Goal: Task Accomplishment & Management: Manage account settings

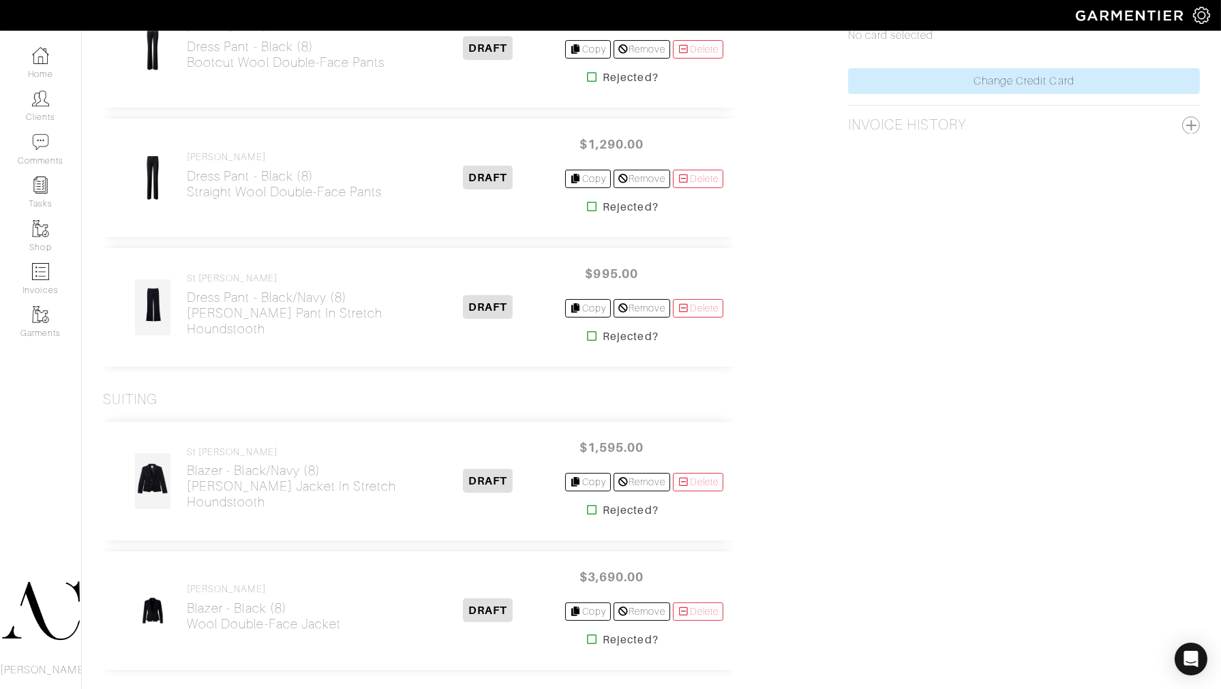
scroll to position [859, 0]
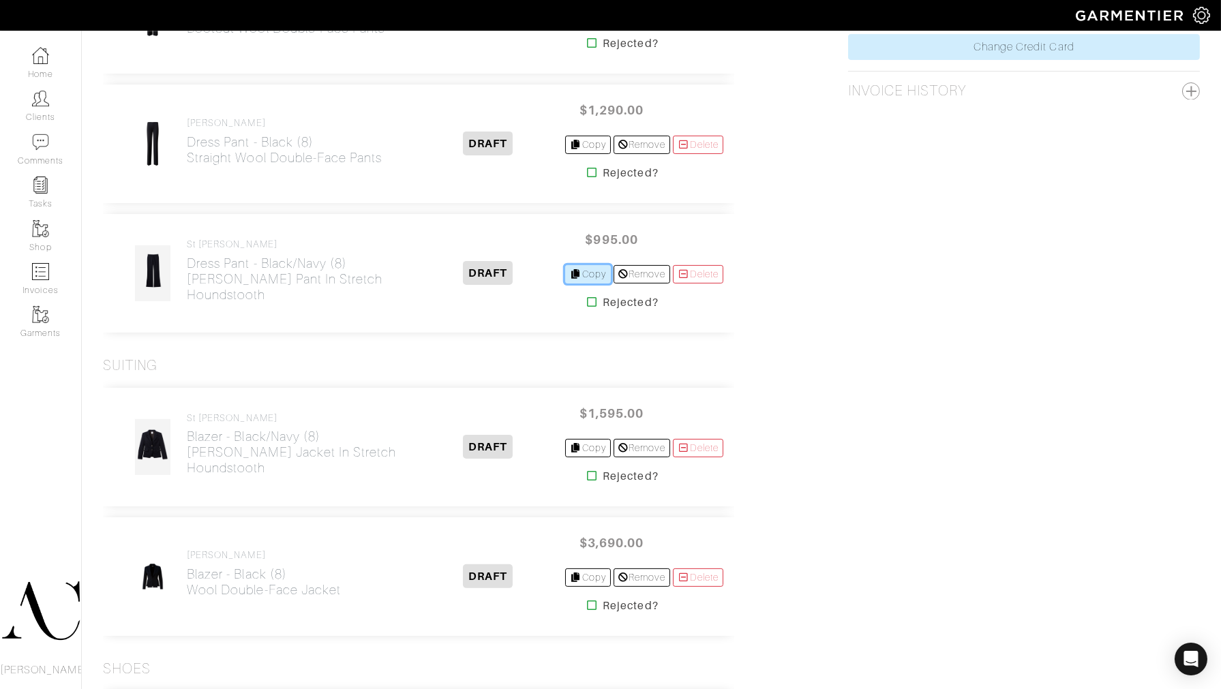
click at [577, 275] on link "Copy" at bounding box center [588, 274] width 46 height 18
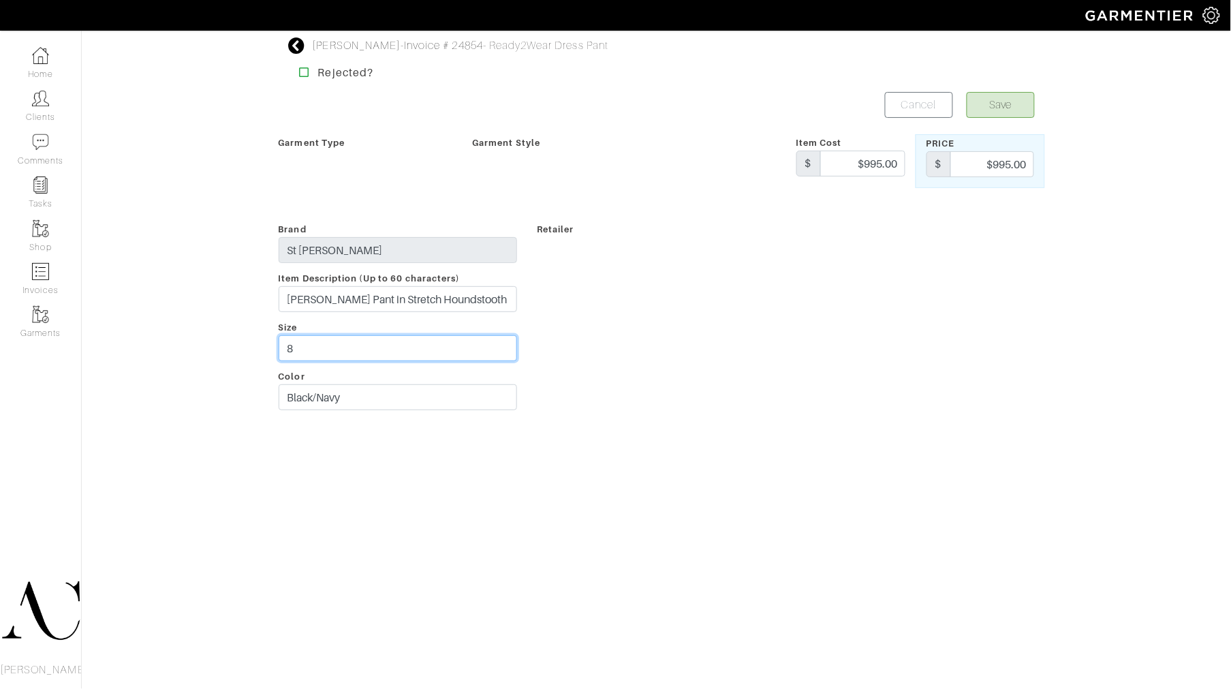
click at [360, 344] on input "8" at bounding box center [398, 348] width 239 height 26
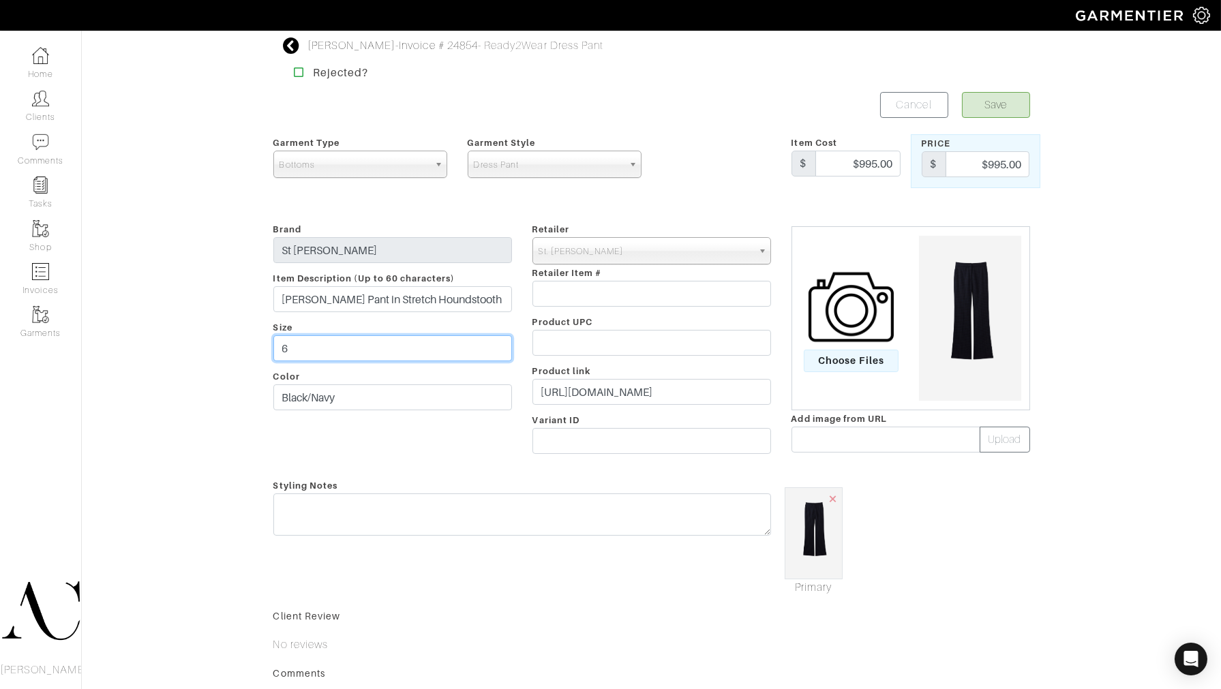
type input "6"
click at [983, 113] on button "Save" at bounding box center [996, 105] width 68 height 26
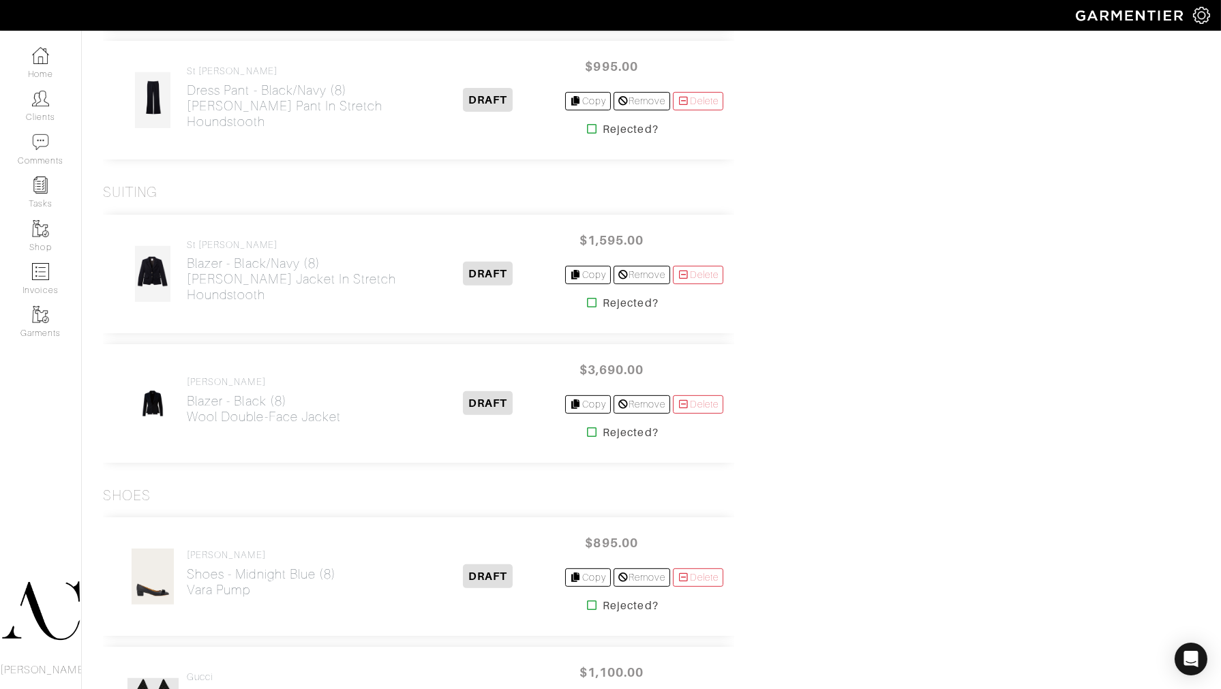
scroll to position [1165, 0]
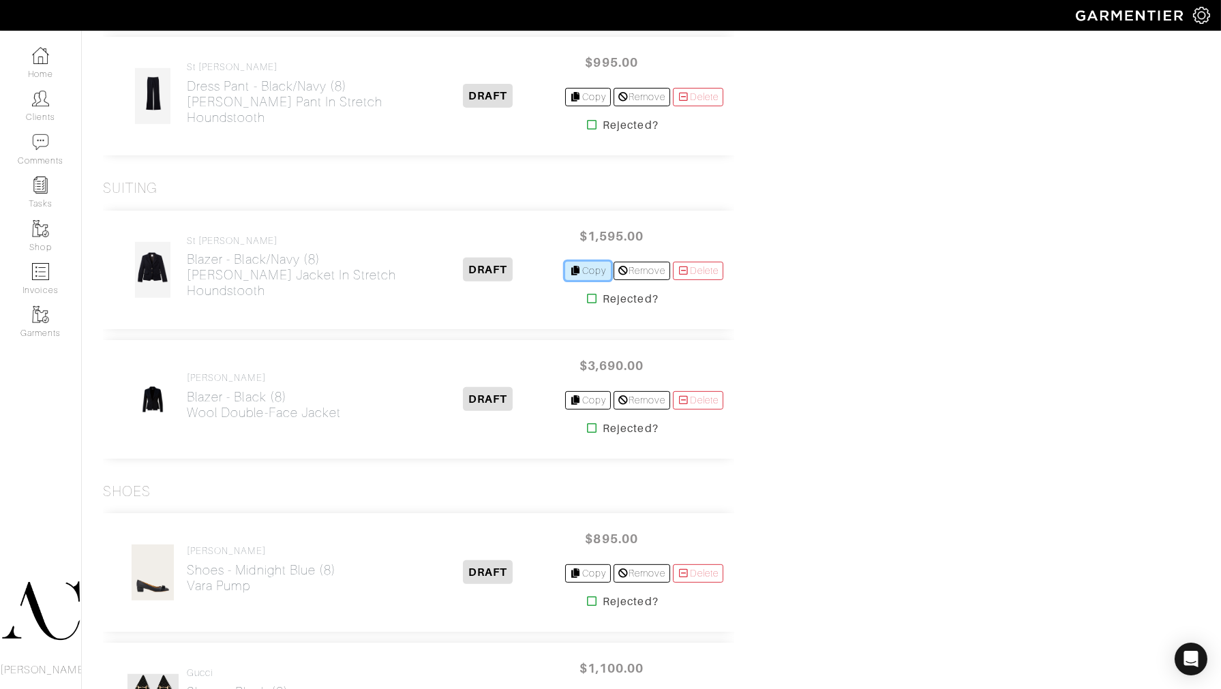
click at [574, 266] on link "Copy" at bounding box center [588, 271] width 46 height 18
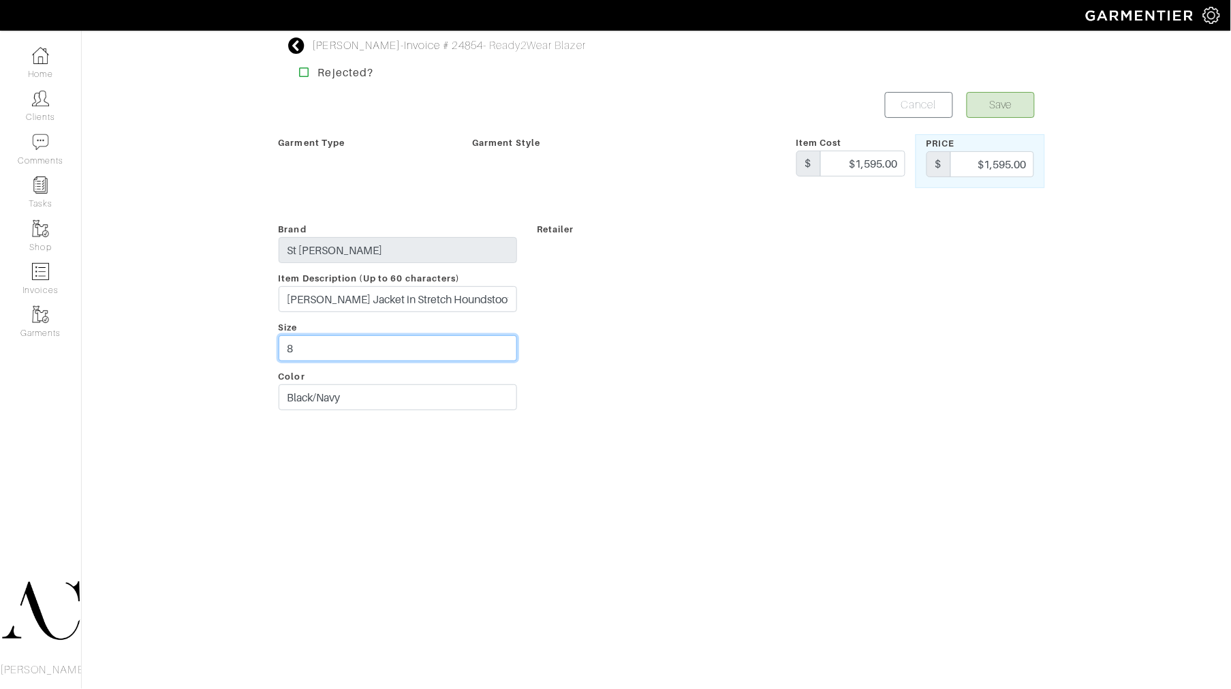
click at [226, 343] on div "Carol Foley - Invoice # 24854 - Ready2Wear Blazer Rejected? Save Cancel Garment…" at bounding box center [615, 227] width 1231 height 380
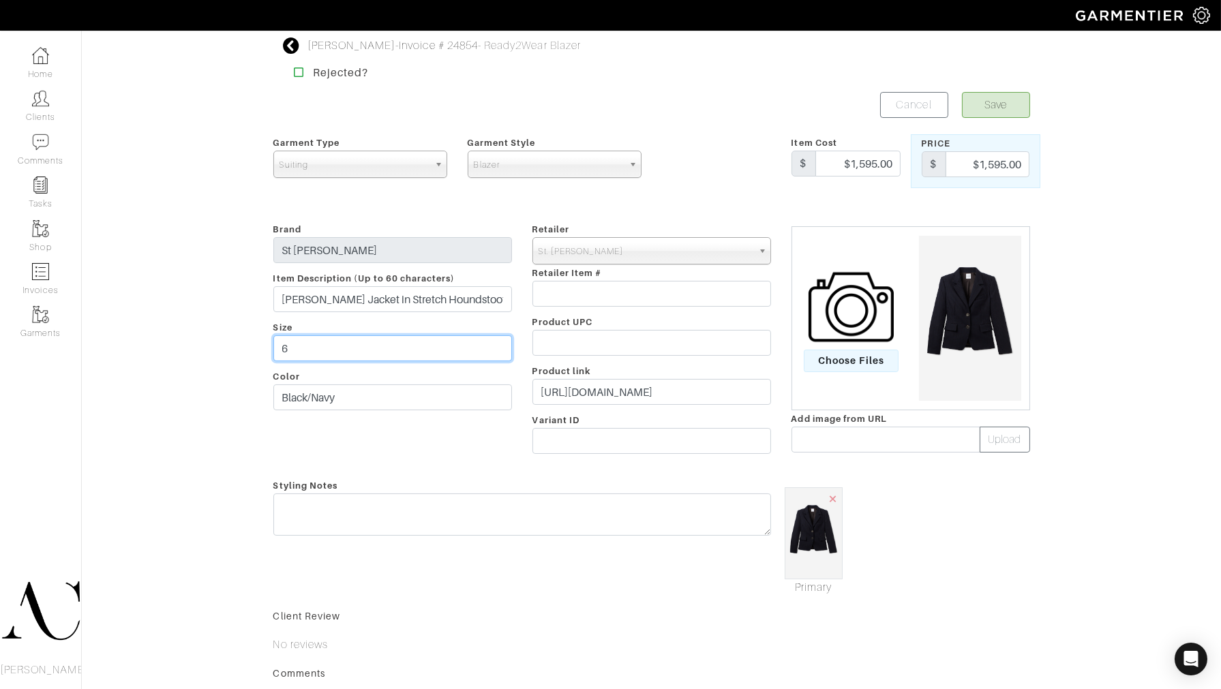
type input "6"
click at [1006, 107] on button "Save" at bounding box center [996, 105] width 68 height 26
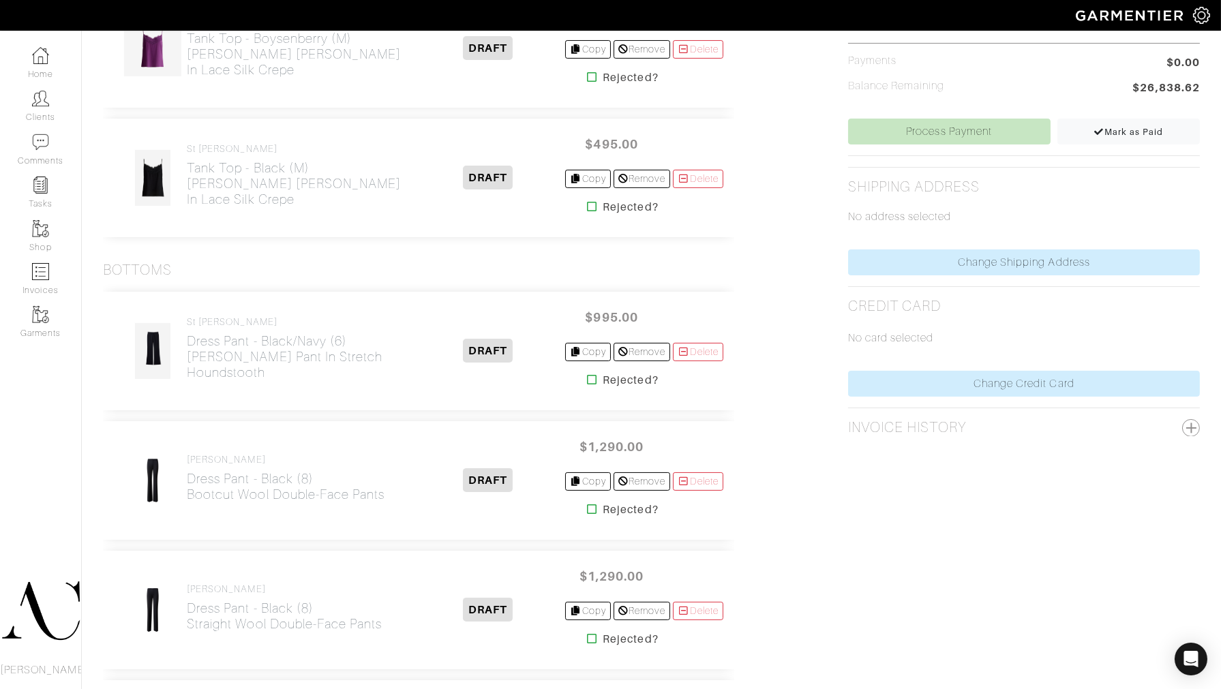
scroll to position [562, 0]
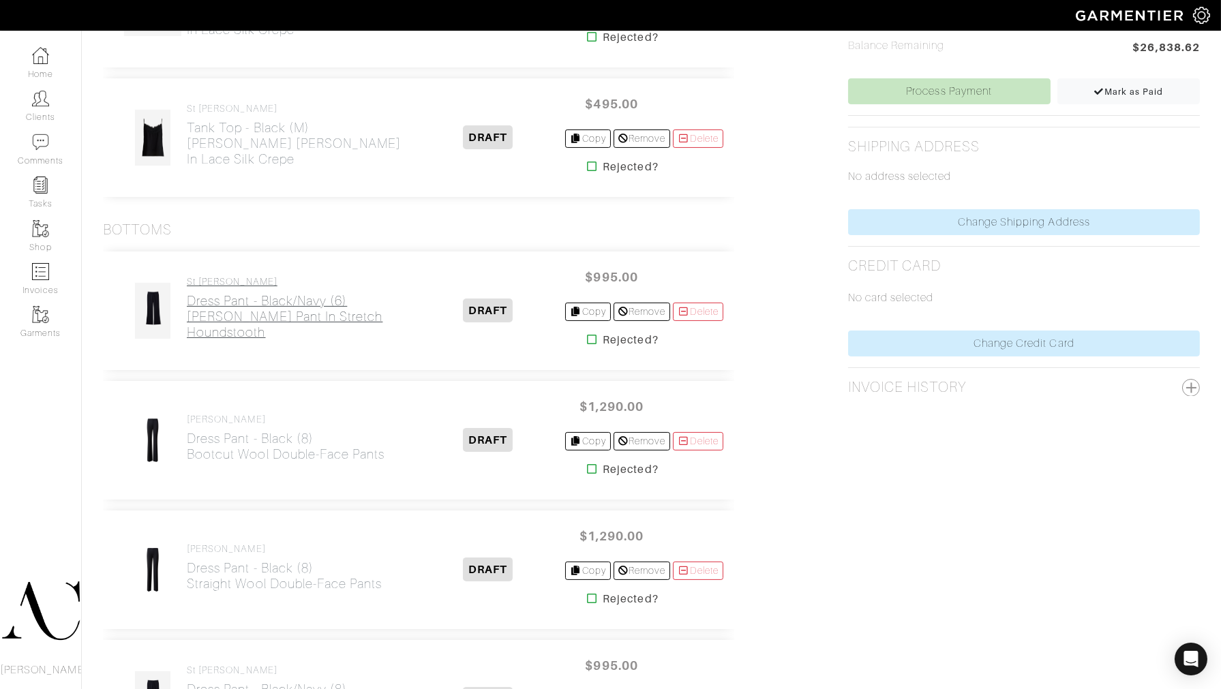
click at [308, 326] on h2 "Dress Pant - Black/Navy (6) Logan Pant in Stretch Houndstooth" at bounding box center [299, 316] width 224 height 47
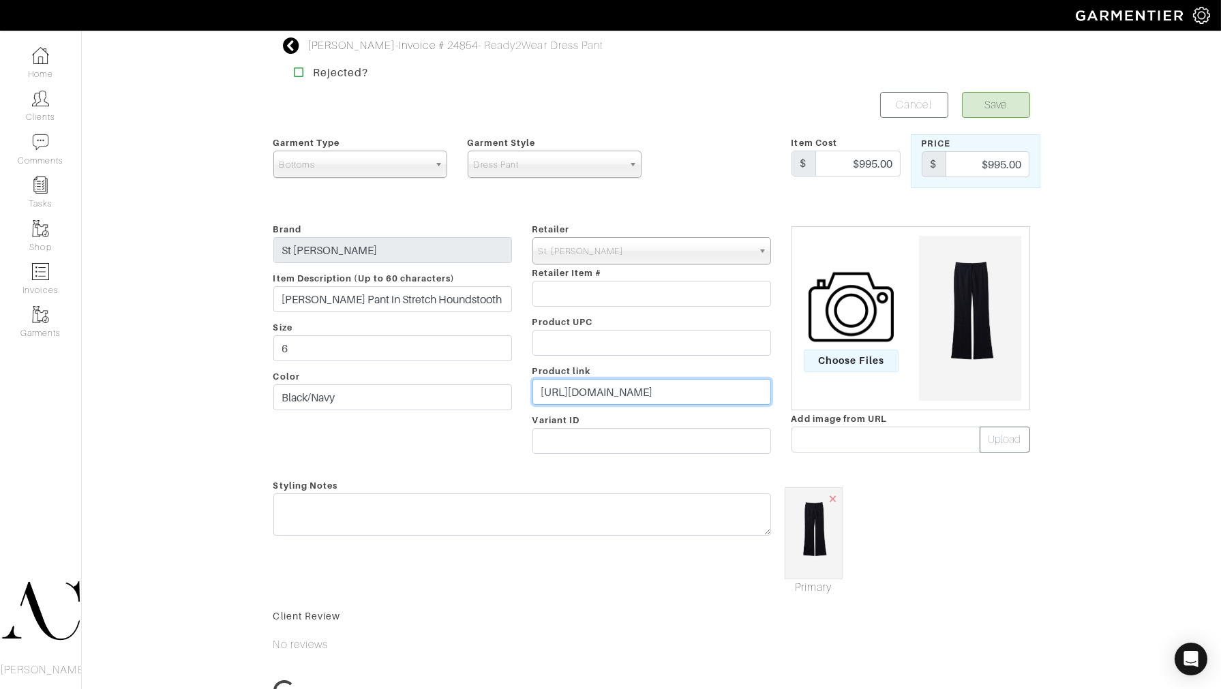
click at [611, 386] on input "https://stjohnknits.com/collections/matching-sets/products/k81lc12-5w1-pant-str…" at bounding box center [651, 392] width 239 height 26
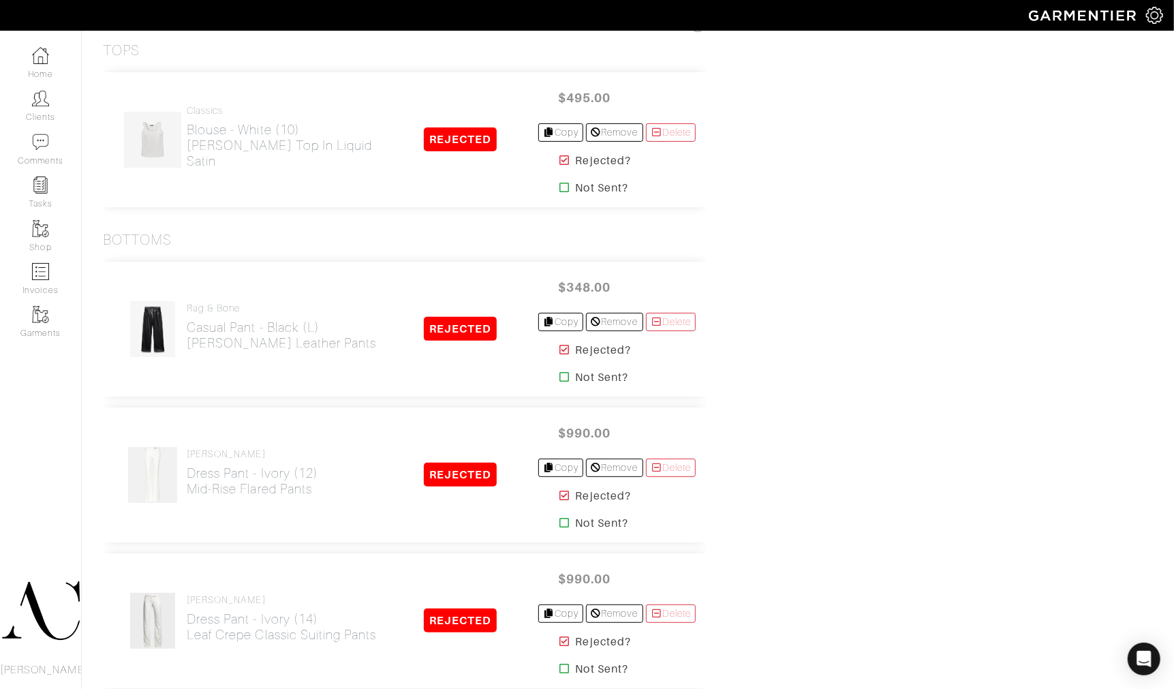
scroll to position [283, 0]
